Goal: Browse casually: Explore the website without a specific task or goal

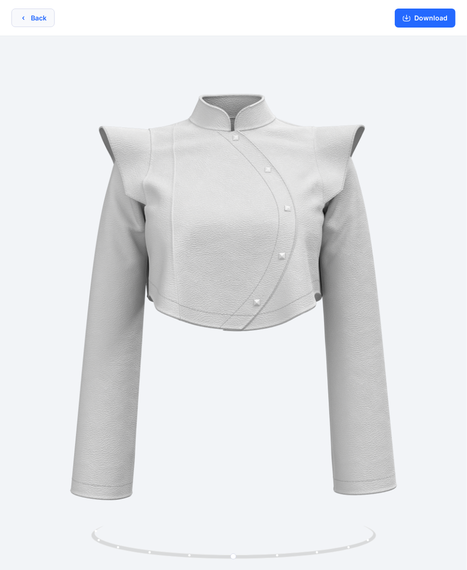
click at [51, 17] on button "Back" at bounding box center [32, 18] width 43 height 19
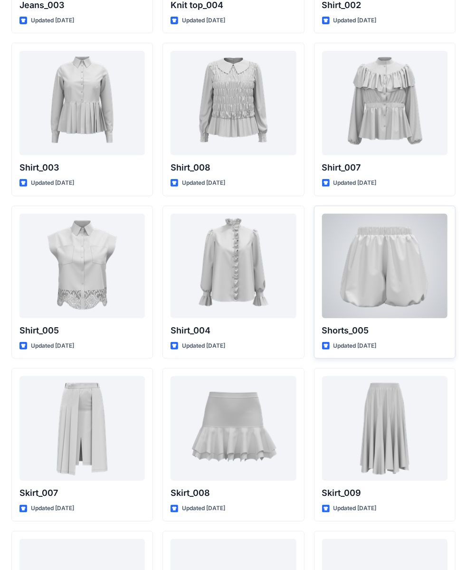
scroll to position [4232, 0]
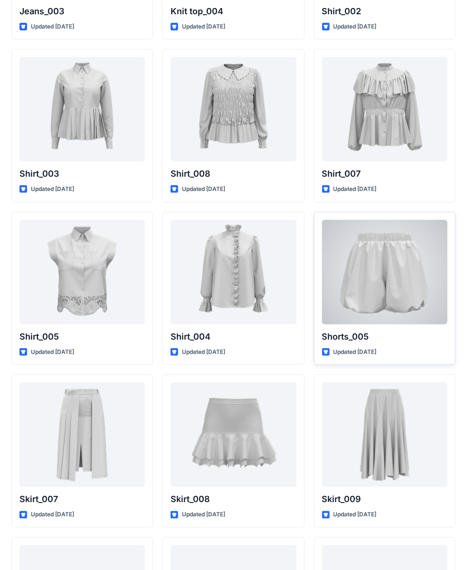
click at [363, 240] on div at bounding box center [384, 272] width 125 height 105
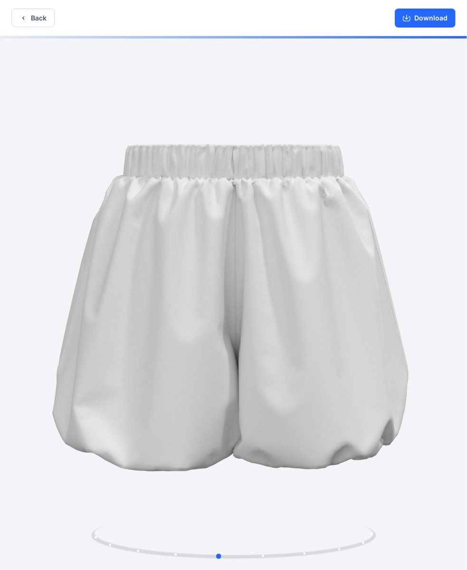
drag, startPoint x: 331, startPoint y: 247, endPoint x: 316, endPoint y: 180, distance: 68.7
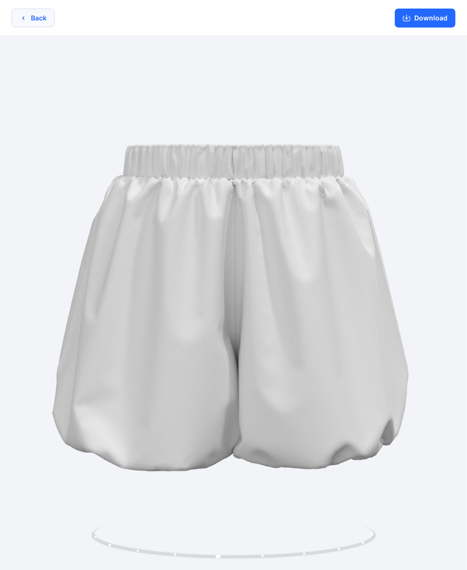
click at [27, 15] on button "Back" at bounding box center [32, 18] width 43 height 19
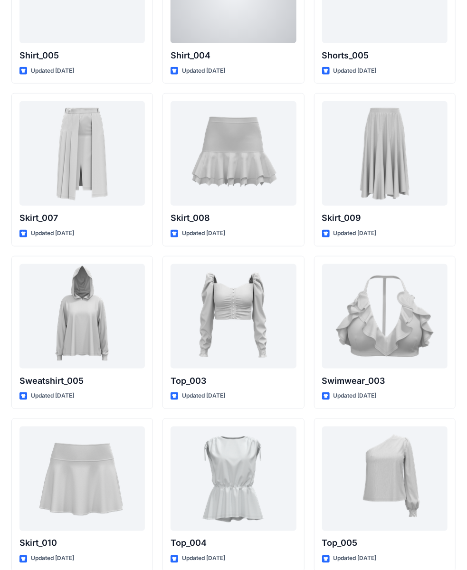
scroll to position [4517, 0]
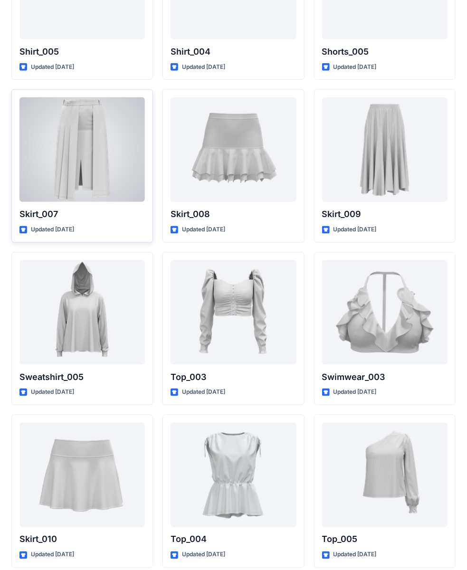
click at [119, 134] on div at bounding box center [81, 149] width 125 height 105
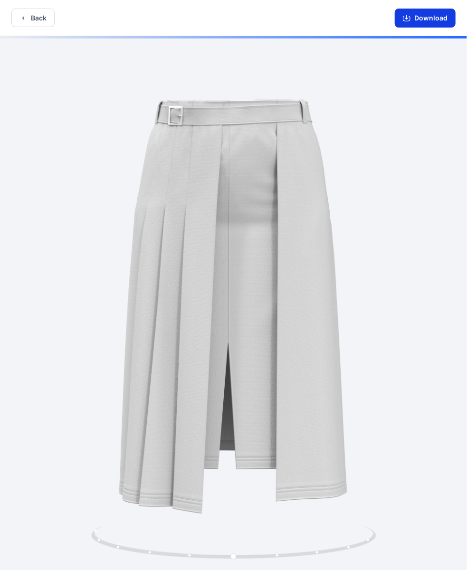
click at [408, 19] on icon "button" at bounding box center [407, 18] width 8 height 8
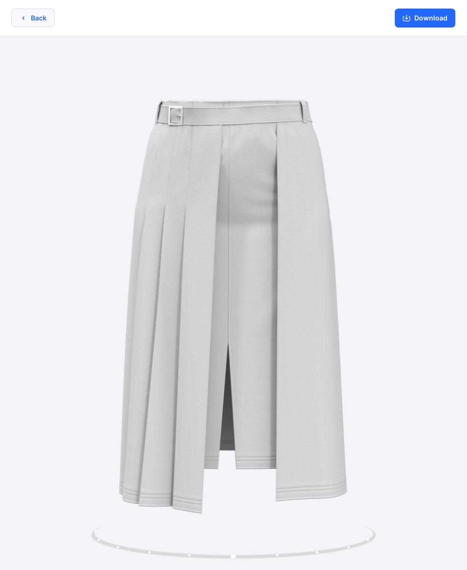
click at [42, 19] on button "Back" at bounding box center [32, 18] width 43 height 19
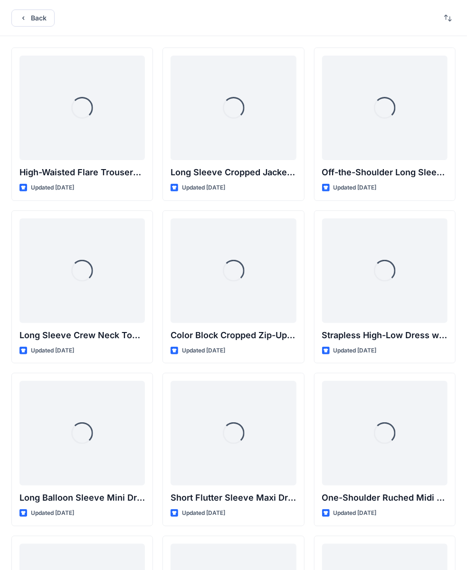
scroll to position [4517, 0]
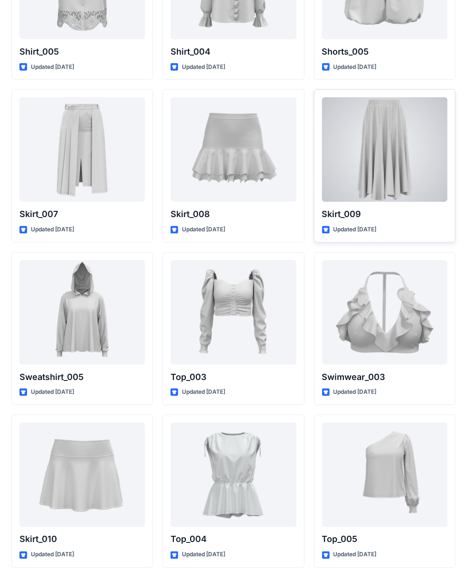
click at [373, 152] on div at bounding box center [384, 149] width 125 height 105
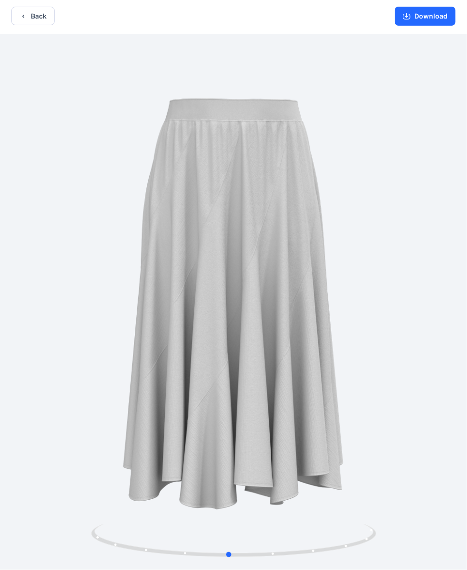
scroll to position [0, 0]
drag, startPoint x: 289, startPoint y: 187, endPoint x: 282, endPoint y: 135, distance: 52.2
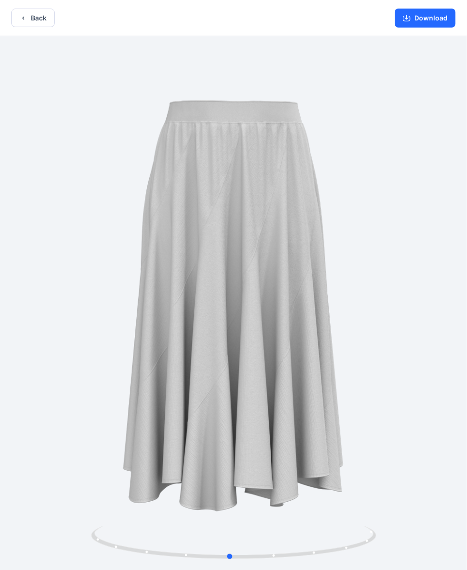
drag, startPoint x: 255, startPoint y: 201, endPoint x: 259, endPoint y: 150, distance: 50.6
drag, startPoint x: 221, startPoint y: 268, endPoint x: 227, endPoint y: 186, distance: 81.5
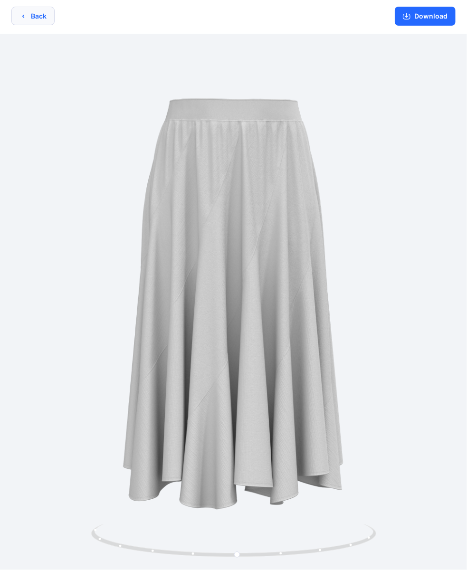
click at [52, 14] on button "Back" at bounding box center [32, 16] width 43 height 19
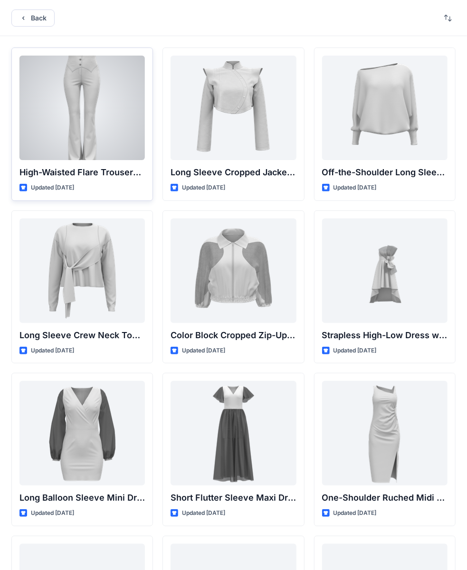
click at [105, 106] on div at bounding box center [81, 108] width 125 height 105
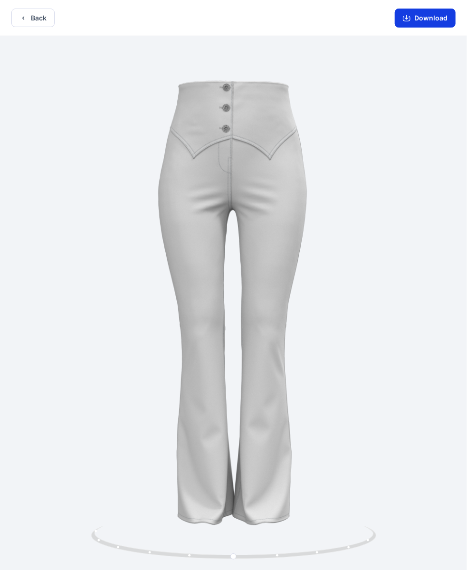
click at [428, 18] on button "Download" at bounding box center [425, 18] width 61 height 19
click at [36, 12] on button "Back" at bounding box center [32, 18] width 43 height 19
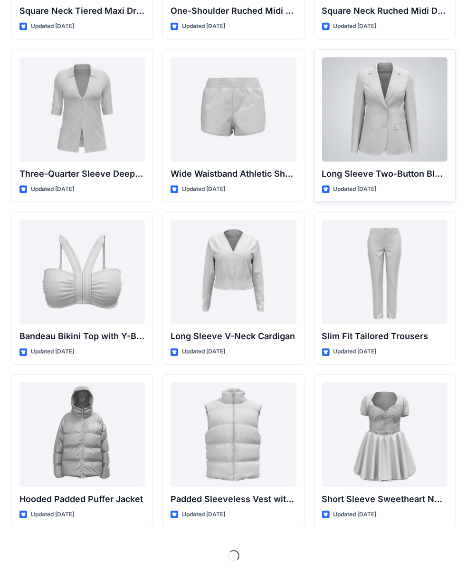
scroll to position [813, 0]
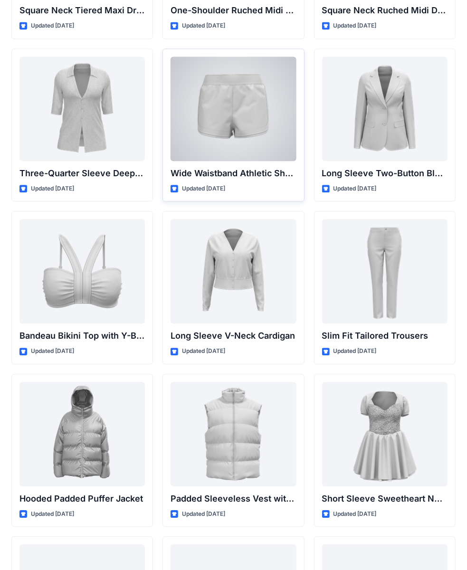
click at [259, 128] on div at bounding box center [233, 109] width 125 height 105
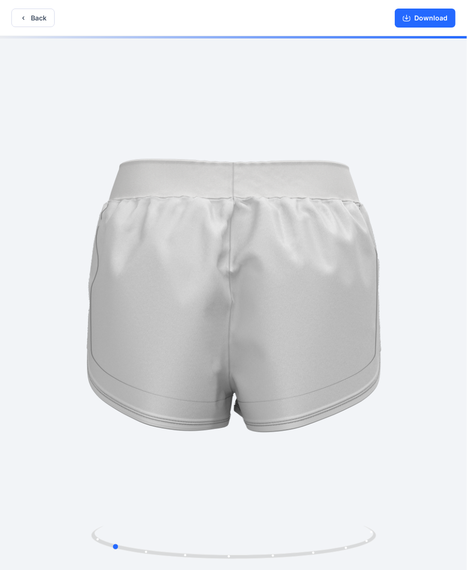
drag, startPoint x: 300, startPoint y: 208, endPoint x: 172, endPoint y: 238, distance: 131.3
click at [173, 238] on div at bounding box center [233, 304] width 467 height 536
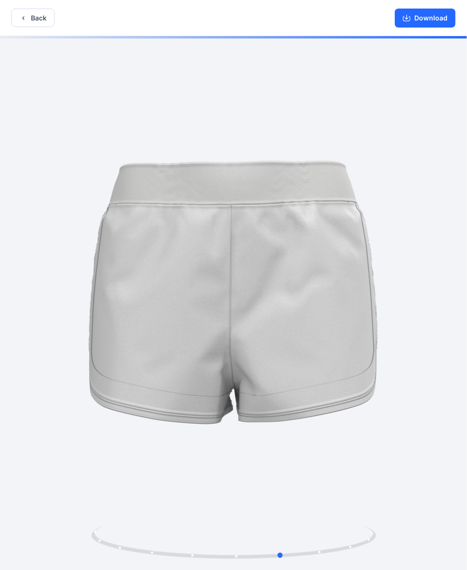
drag, startPoint x: 372, startPoint y: 200, endPoint x: 212, endPoint y: 191, distance: 159.5
click at [257, 218] on div at bounding box center [233, 304] width 467 height 536
click at [43, 17] on button "Back" at bounding box center [32, 18] width 43 height 19
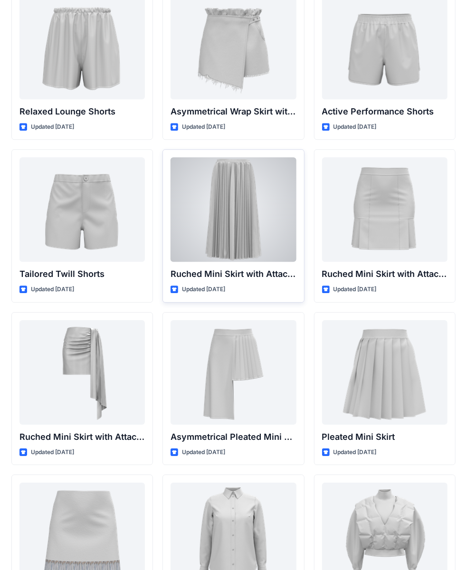
scroll to position [2351, 0]
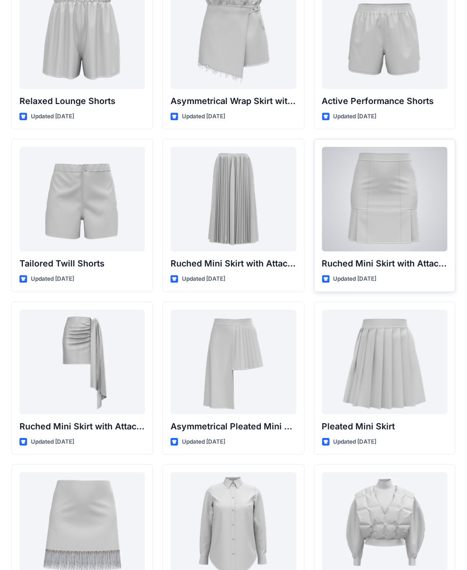
click at [370, 178] on div at bounding box center [384, 199] width 125 height 105
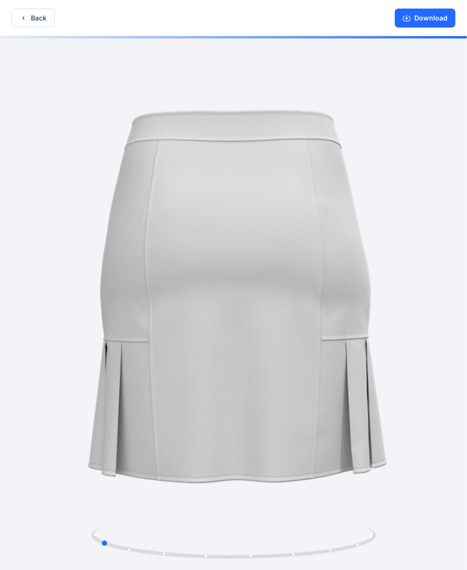
drag, startPoint x: 272, startPoint y: 199, endPoint x: 208, endPoint y: 249, distance: 81.6
click at [202, 252] on div at bounding box center [233, 304] width 467 height 536
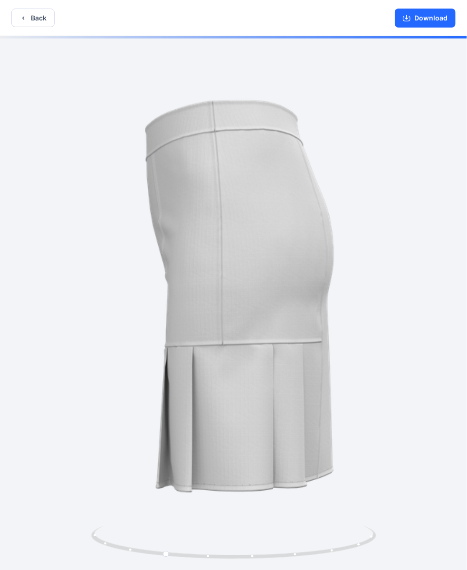
click at [225, 241] on div at bounding box center [233, 304] width 467 height 536
click at [248, 232] on div at bounding box center [233, 304] width 467 height 536
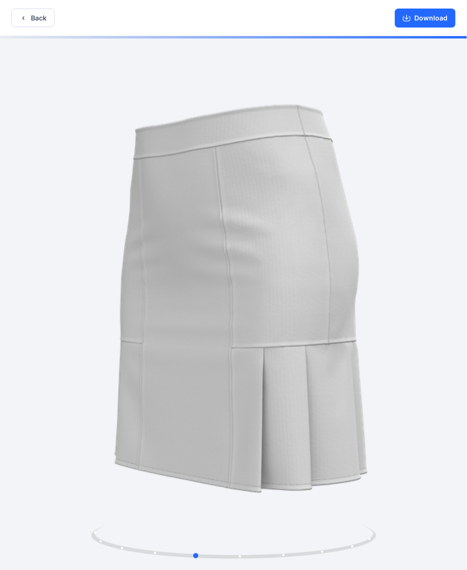
drag, startPoint x: 249, startPoint y: 232, endPoint x: 281, endPoint y: 223, distance: 33.4
click at [281, 223] on div at bounding box center [233, 304] width 467 height 536
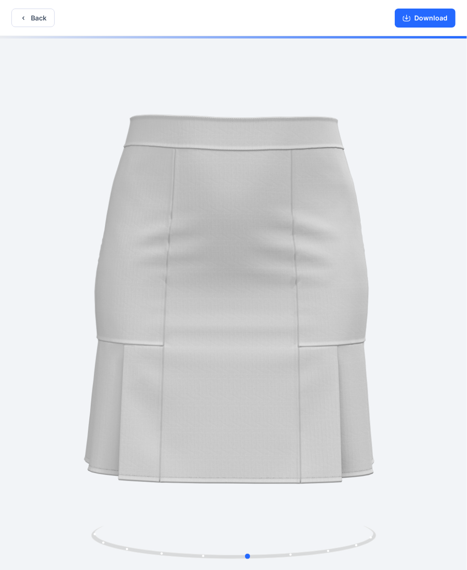
drag, startPoint x: 305, startPoint y: 215, endPoint x: 344, endPoint y: 202, distance: 41.6
click at [344, 202] on div at bounding box center [233, 304] width 467 height 536
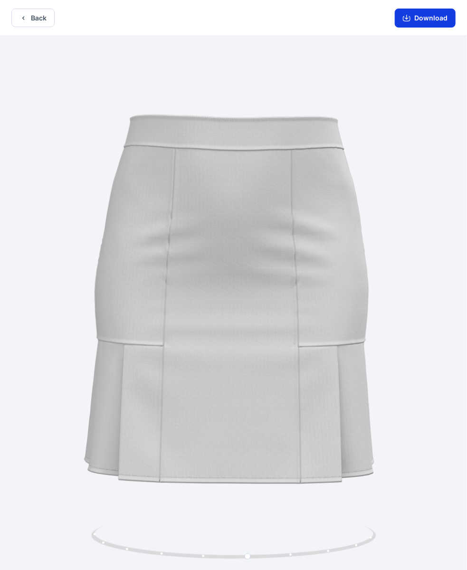
click at [425, 23] on button "Download" at bounding box center [425, 18] width 61 height 19
